Goal: Information Seeking & Learning: Learn about a topic

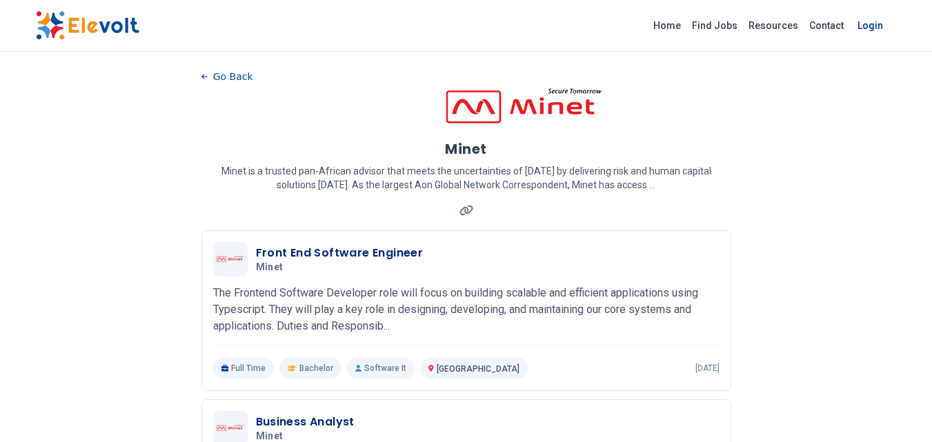
click at [867, 26] on link "Login" at bounding box center [870, 26] width 42 height 28
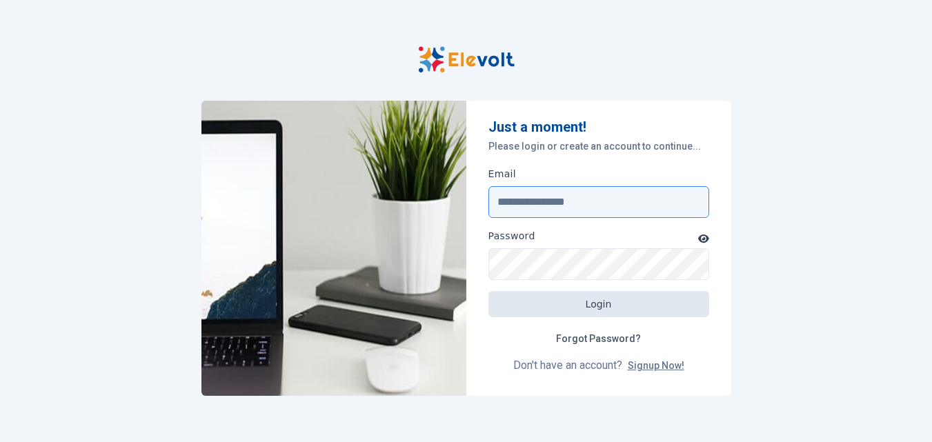
click at [562, 202] on input "Email" at bounding box center [598, 202] width 221 height 32
type input "**********"
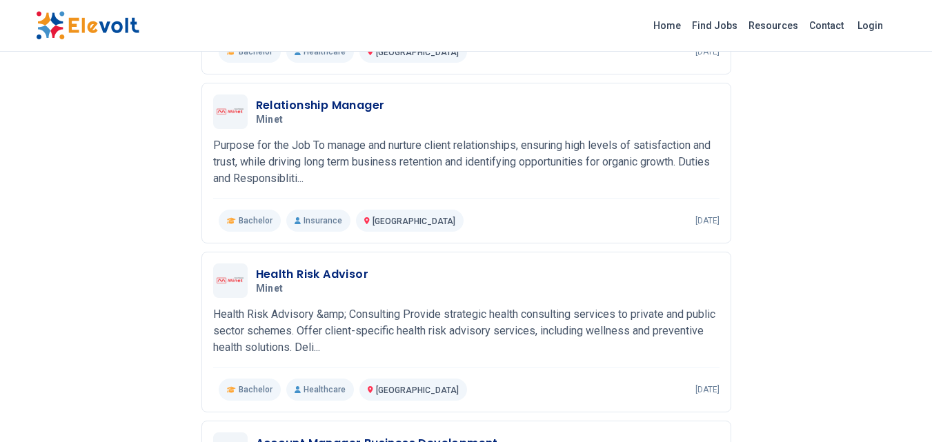
scroll to position [683, 0]
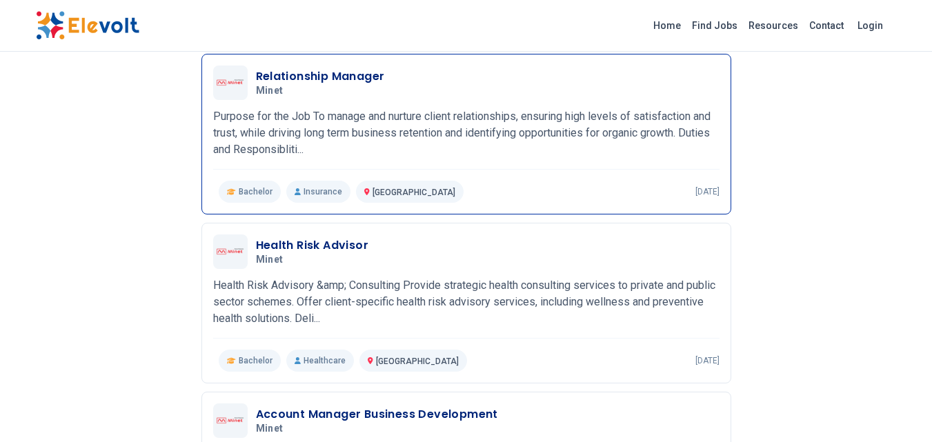
click at [305, 77] on h3 "Relationship Manager" at bounding box center [320, 76] width 129 height 17
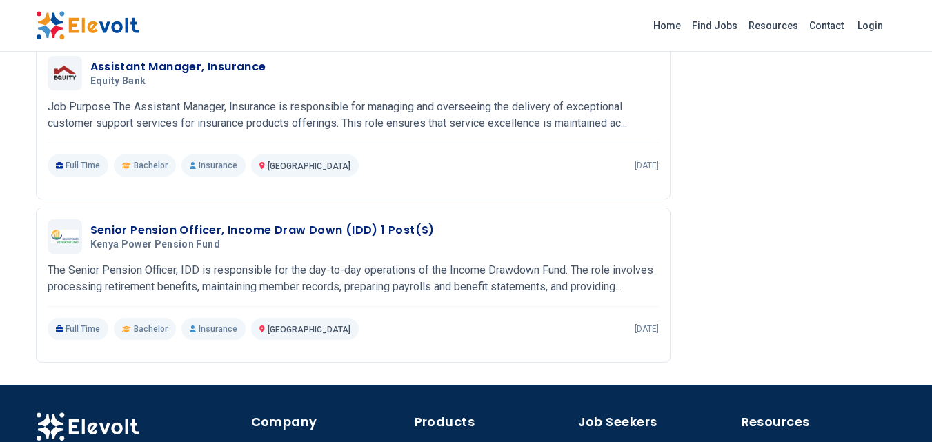
scroll to position [1963, 0]
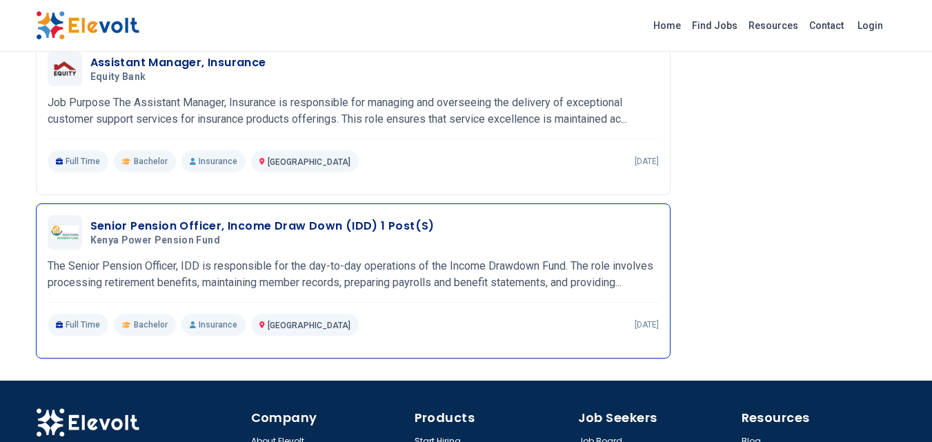
click at [177, 218] on h3 "Senior Pension Officer, Income Draw Down (IDD) 1 Post(s)" at bounding box center [262, 226] width 344 height 17
